Goal: Information Seeking & Learning: Learn about a topic

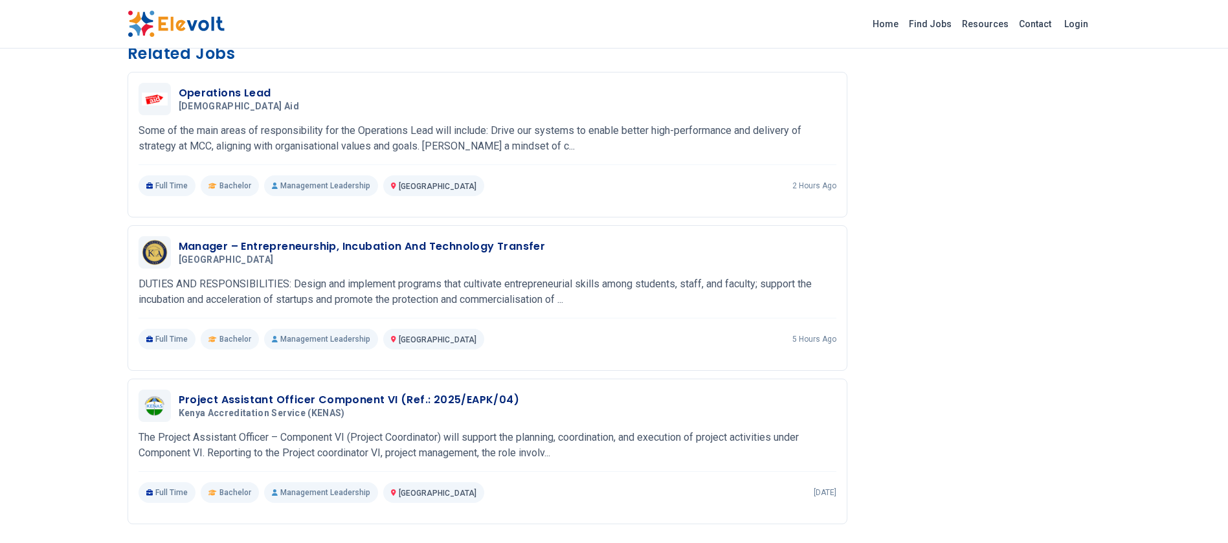
scroll to position [874, 0]
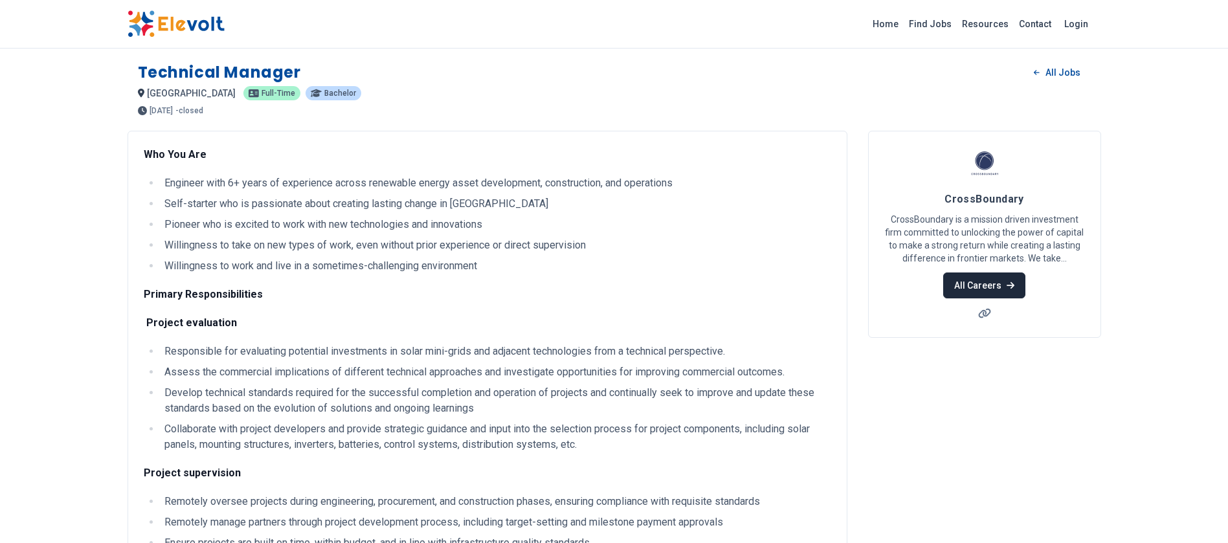
click at [989, 280] on link "All Careers" at bounding box center [984, 285] width 82 height 26
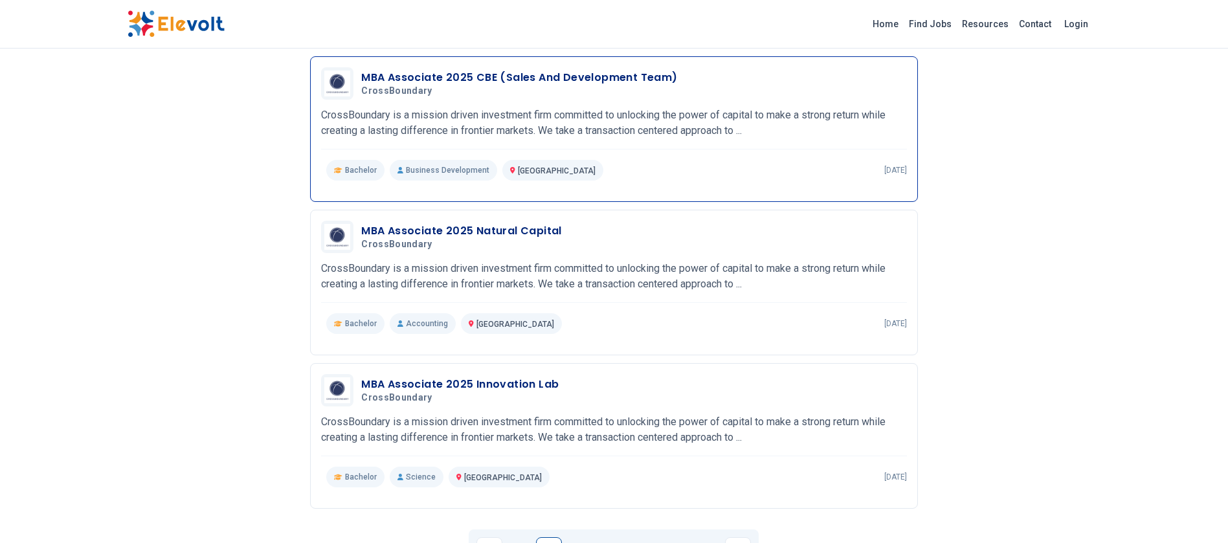
scroll to position [1359, 0]
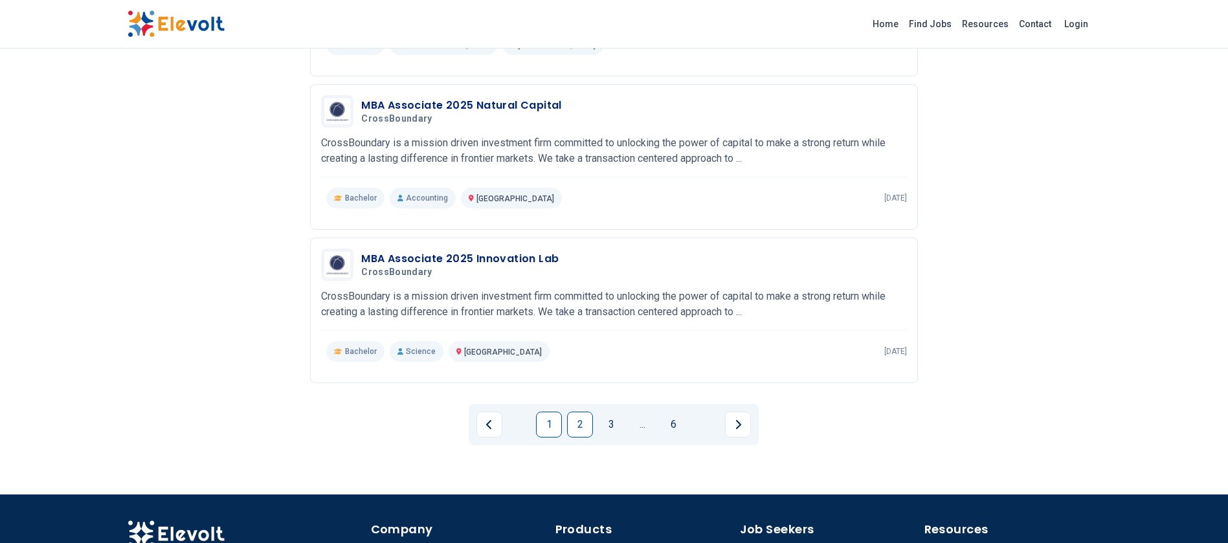
click at [573, 426] on link "2" at bounding box center [580, 425] width 26 height 26
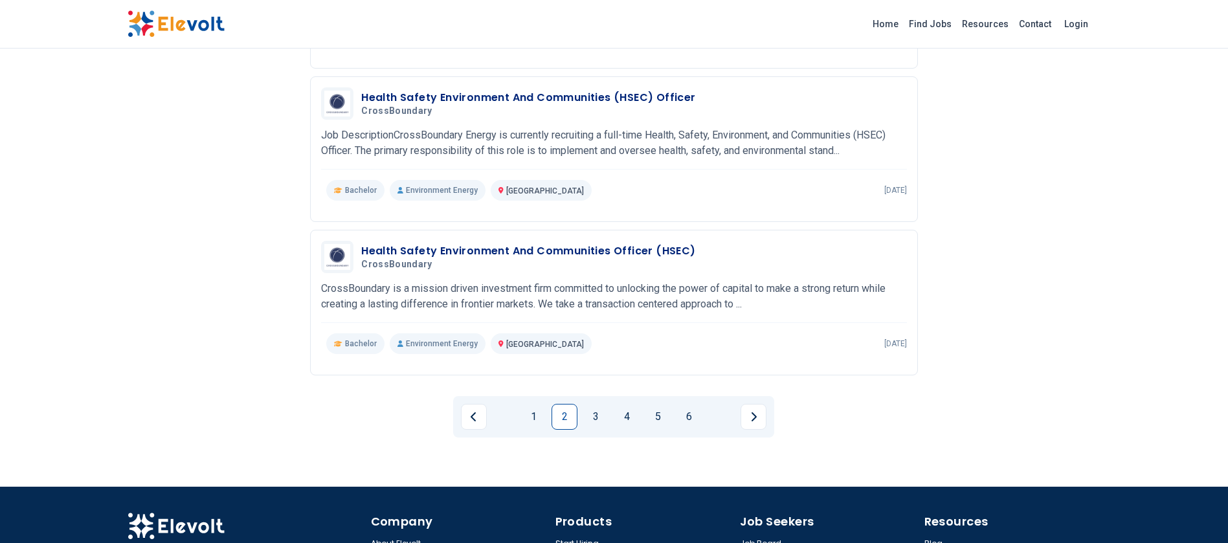
scroll to position [1372, 0]
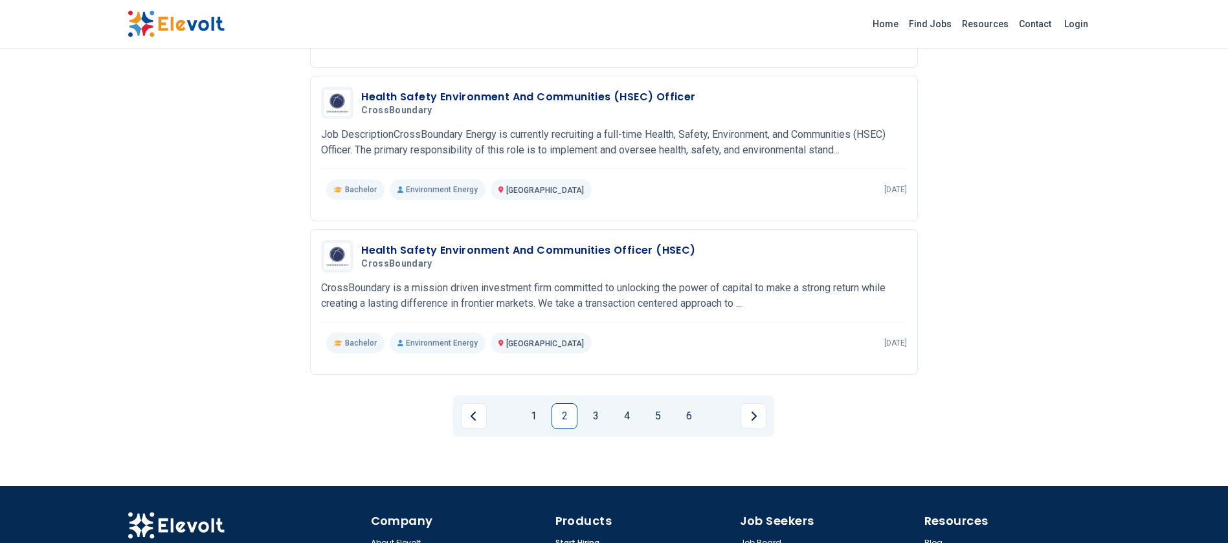
click at [597, 413] on link "3" at bounding box center [595, 416] width 26 height 26
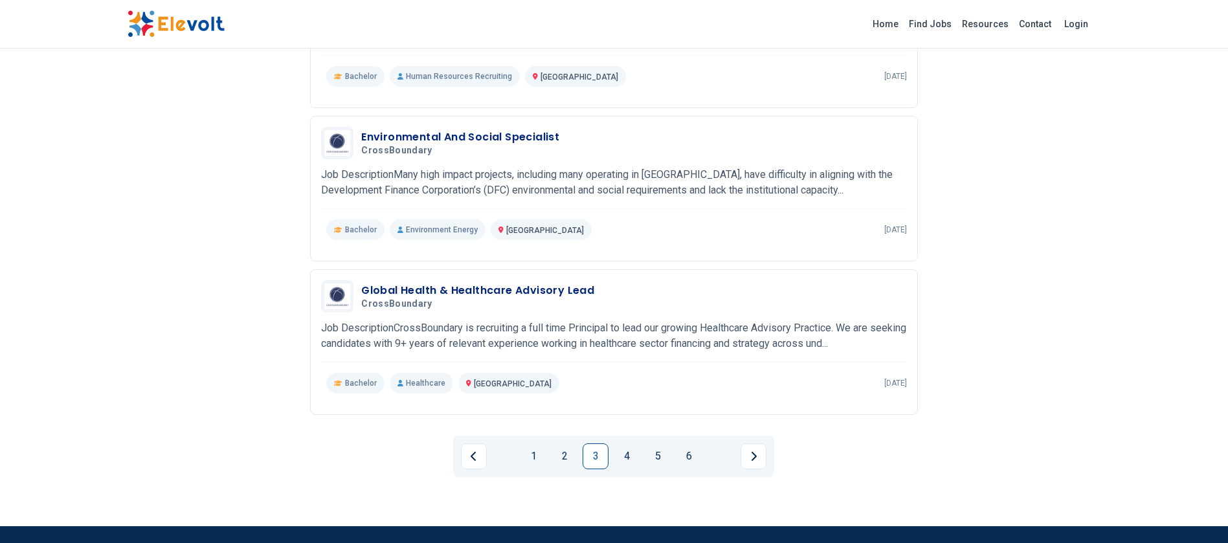
scroll to position [1359, 0]
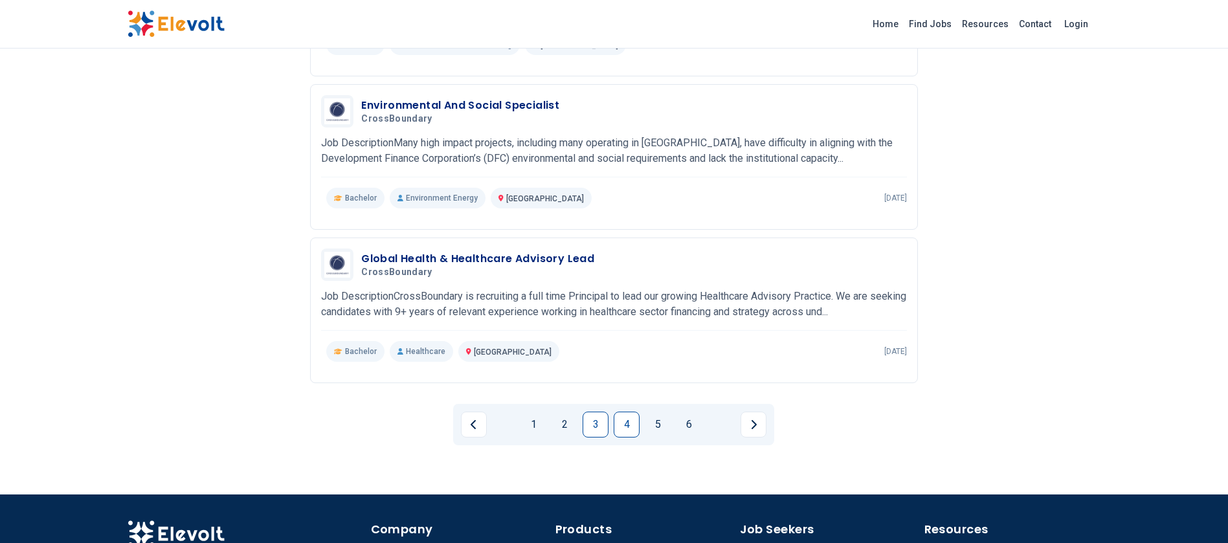
click at [626, 433] on link "4" at bounding box center [626, 425] width 26 height 26
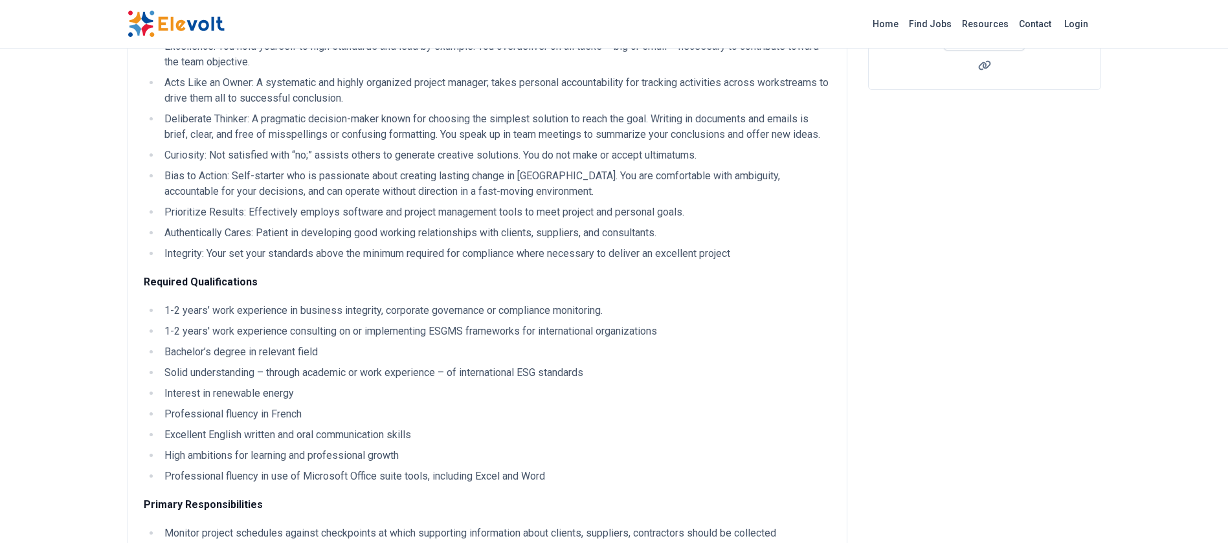
scroll to position [252, 0]
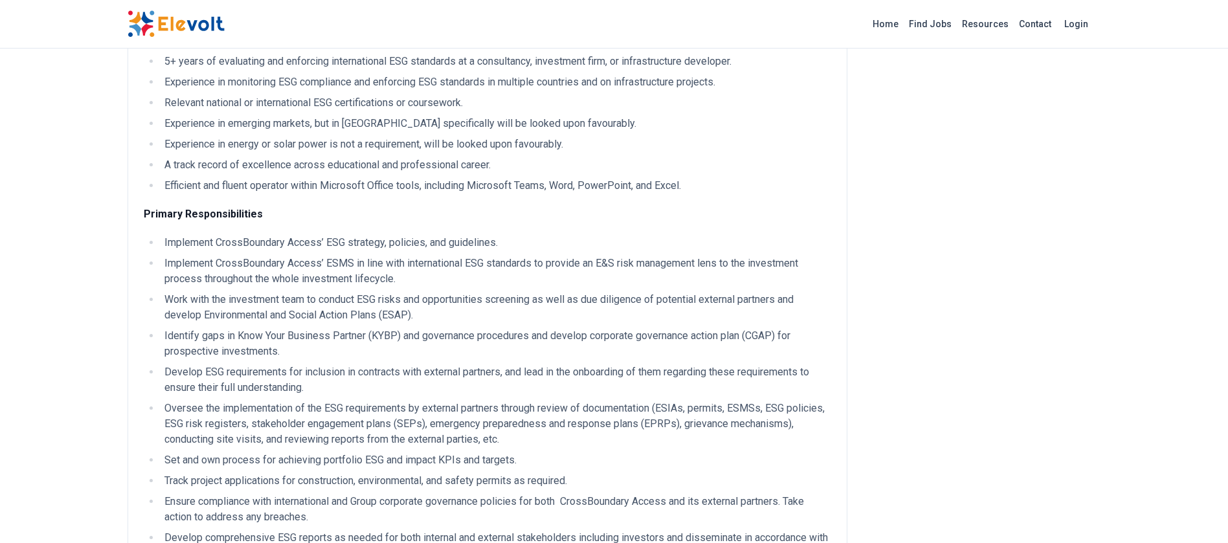
scroll to position [490, 0]
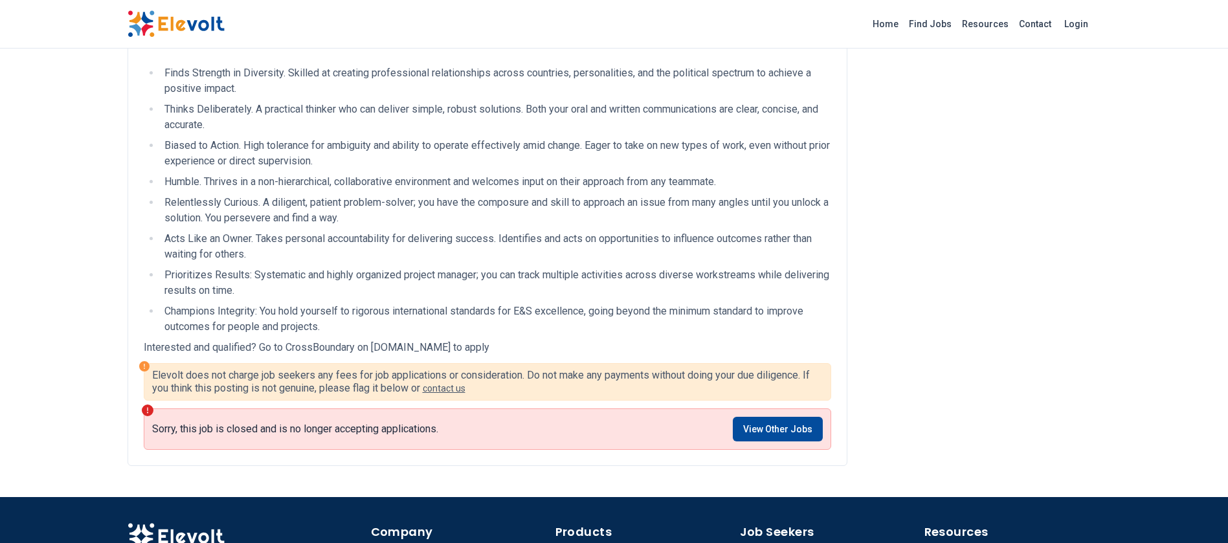
scroll to position [424, 0]
